Goal: Transaction & Acquisition: Register for event/course

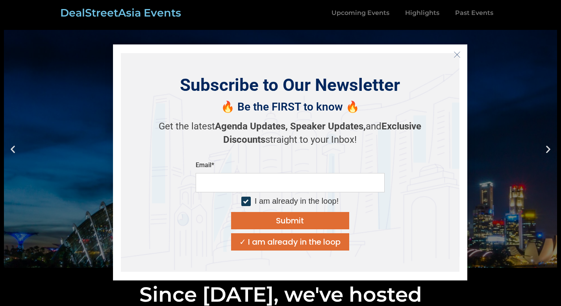
click at [457, 55] on icon "Close" at bounding box center [457, 54] width 7 height 7
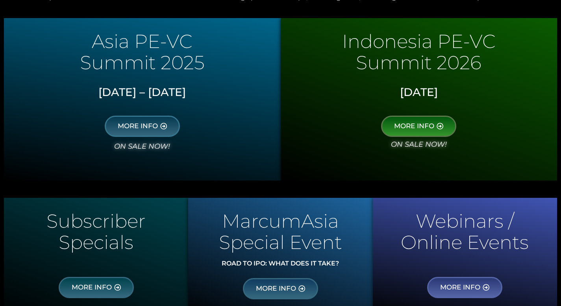
scroll to position [391, 0]
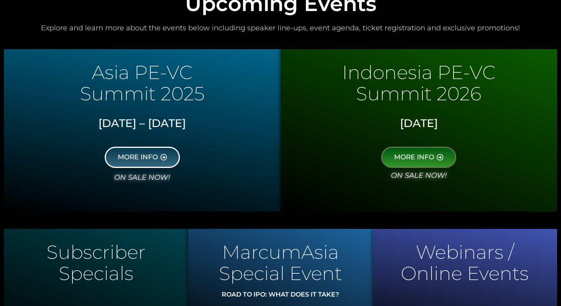
click at [163, 155] on icon at bounding box center [163, 157] width 7 height 7
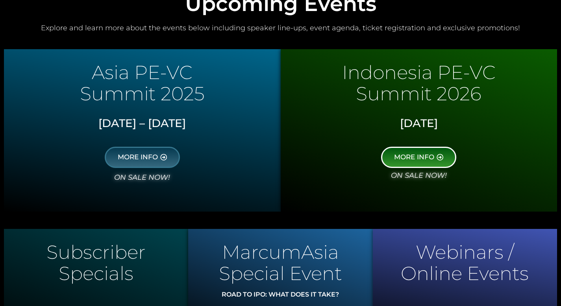
click at [422, 161] on link "MORE INFO" at bounding box center [418, 157] width 75 height 21
click at [408, 156] on span "MORE INFO" at bounding box center [414, 157] width 40 height 7
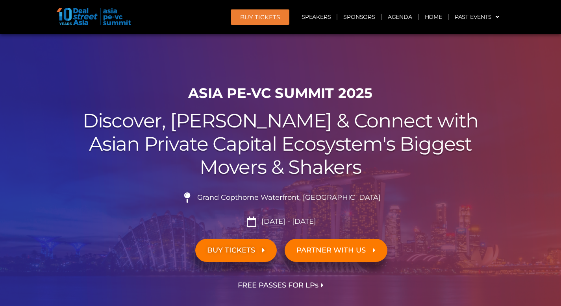
click at [235, 252] on span "BUY TICKETS" at bounding box center [231, 250] width 48 height 7
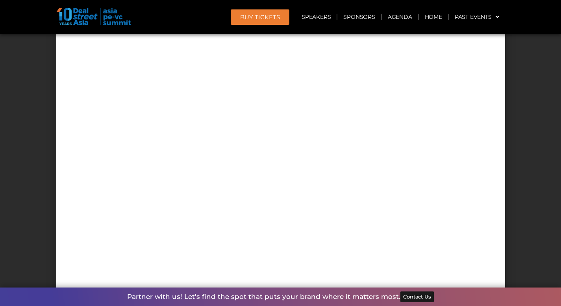
scroll to position [7094, 0]
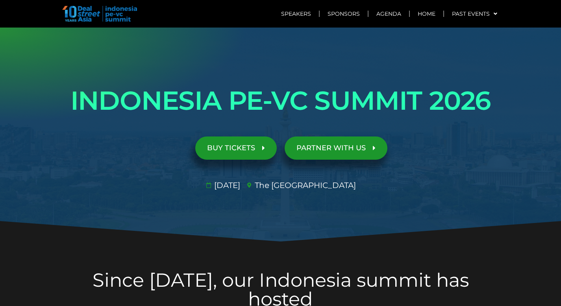
click at [251, 153] on link "BUY TICKETS" at bounding box center [235, 148] width 81 height 23
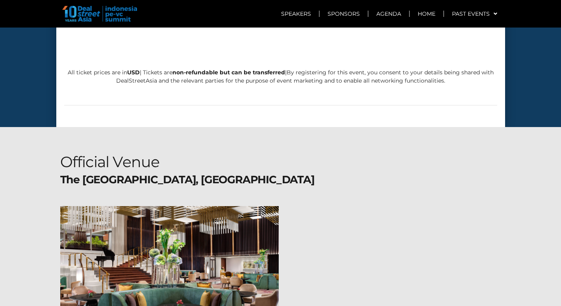
scroll to position [3810, 0]
